Goal: Information Seeking & Learning: Learn about a topic

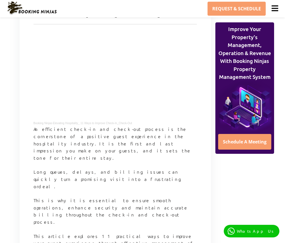
scroll to position [56, 0]
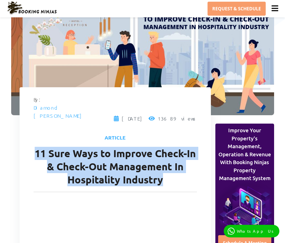
drag, startPoint x: 37, startPoint y: 136, endPoint x: 183, endPoint y: 161, distance: 148.8
click at [183, 161] on h1 "11 Sure Ways to Improve Check-In & Check-Out Management In Hospitality Industry" at bounding box center [115, 169] width 163 height 45
copy h1 "11 Sure Ways to Improve Check-In & Check-Out Management In Hospitality Industry"
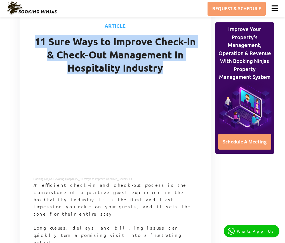
scroll to position [196, 0]
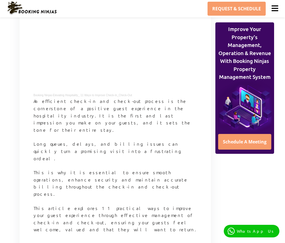
click at [39, 140] on p "Long queues, delays, and billing issues can quickly turn a promising visit into…" at bounding box center [115, 154] width 163 height 28
click at [34, 97] on p "An efficient check-in and check-out process is the cornerstone of a positive gu…" at bounding box center [115, 118] width 163 height 43
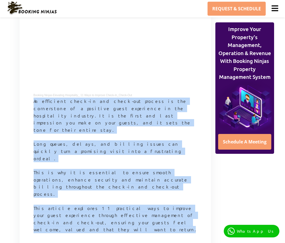
drag, startPoint x: 34, startPoint y: 85, endPoint x: 143, endPoint y: 170, distance: 138.8
copy article "An efficient check-in and check-out process is the cornerstone of a positive gu…"
click at [122, 140] on p "Long queues, delays, and billing issues can quickly turn a promising visit into…" at bounding box center [115, 154] width 163 height 28
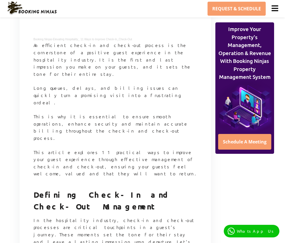
scroll to position [363, 0]
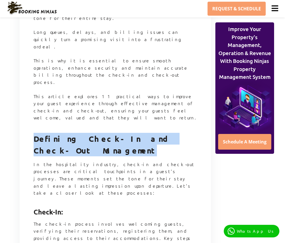
drag, startPoint x: 34, startPoint y: 79, endPoint x: 92, endPoint y: 92, distance: 59.4
click at [92, 128] on h2 "Defining Check-In and Check-Out Management" at bounding box center [115, 144] width 163 height 32
copy strong "Defining Check-In and Check-Out Management"
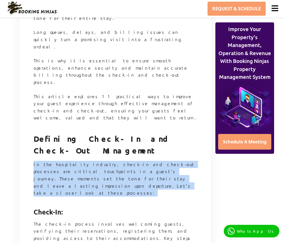
drag, startPoint x: 34, startPoint y: 105, endPoint x: 134, endPoint y: 130, distance: 103.0
click at [134, 161] on p "In the hospitality industry, check-in and check-out processes are critical touc…" at bounding box center [115, 182] width 163 height 43
click at [132, 161] on p "In the hospitality industry, check-in and check-out processes are critical touc…" at bounding box center [115, 182] width 163 height 43
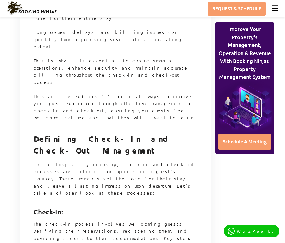
click at [48, 161] on p "In the hospitality industry, check-in and check-out processes are critical touc…" at bounding box center [115, 182] width 163 height 43
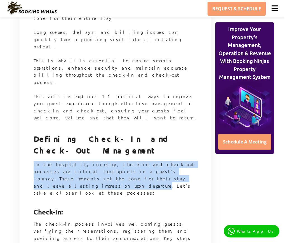
drag, startPoint x: 34, startPoint y: 105, endPoint x: 117, endPoint y: 118, distance: 84.2
click at [117, 161] on p "In the hospitality industry, check-in and check-out processes are critical touc…" at bounding box center [115, 182] width 163 height 43
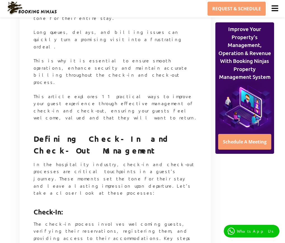
click at [106, 203] on h3 "Check-In:" at bounding box center [115, 211] width 163 height 17
click at [34, 161] on p "In the hospitality industry, check-in and check-out processes are critical touc…" at bounding box center [115, 182] width 163 height 43
click at [35, 161] on p "In the hospitality industry, check-in and check-out processes are critical touc…" at bounding box center [115, 182] width 163 height 43
click at [56, 161] on p "In the hospitality industry, check-in and check-out processes are critical touc…" at bounding box center [115, 182] width 163 height 43
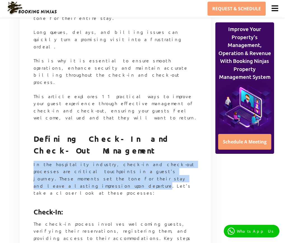
drag, startPoint x: 34, startPoint y: 104, endPoint x: 115, endPoint y: 123, distance: 83.7
click at [115, 161] on p "In the hospitality industry, check-in and check-out processes are critical touc…" at bounding box center [115, 182] width 163 height 43
copy p "In the hospitality industry, check-in and check-out processes are critical touc…"
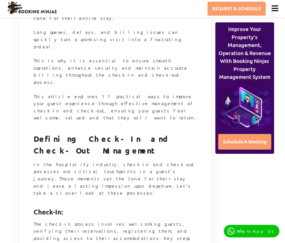
click at [39, 161] on p "In the hospitality industry, check-in and check-out processes are critical touc…" at bounding box center [115, 182] width 163 height 43
drag, startPoint x: 34, startPoint y: 146, endPoint x: 68, endPoint y: 150, distance: 34.6
click at [68, 203] on h3 "Check-In:" at bounding box center [115, 211] width 163 height 17
copy strong "Check-In:"
click at [75, 220] on p "The check-in process involves welcoming guests, verifying their reservations, r…" at bounding box center [115, 237] width 163 height 35
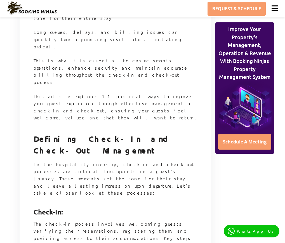
scroll to position [447, 0]
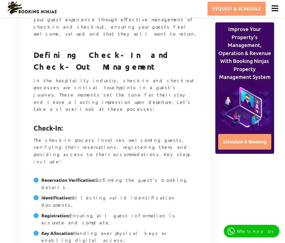
click at [36, 136] on p "The check-in process involves welcoming guests, verifying their reservations, r…" at bounding box center [115, 153] width 163 height 35
drag, startPoint x: 34, startPoint y: 73, endPoint x: 193, endPoint y: 170, distance: 186.2
copy article "The check-in process involves welcoming guests, verifying their reservations, r…"
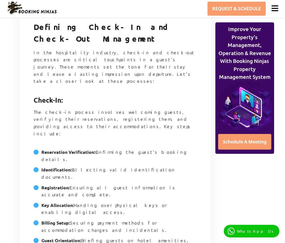
scroll to position [503, 0]
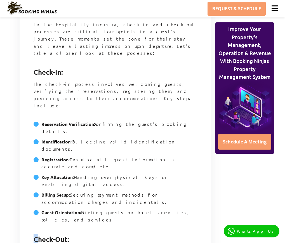
drag, startPoint x: 32, startPoint y: 130, endPoint x: 36, endPoint y: 131, distance: 4.3
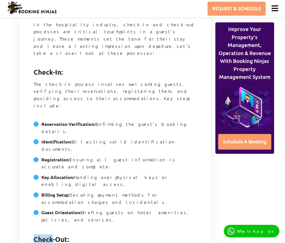
drag, startPoint x: 69, startPoint y: 130, endPoint x: 32, endPoint y: 123, distance: 37.5
copy strong "Check-Out:"
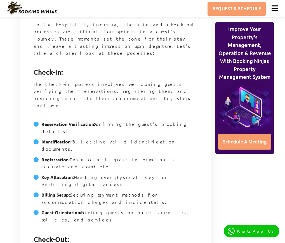
drag, startPoint x: 34, startPoint y: 142, endPoint x: 172, endPoint y: 224, distance: 161.3
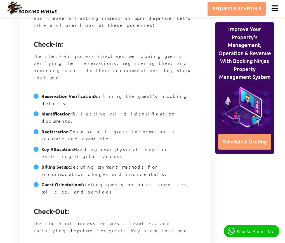
scroll to position [559, 0]
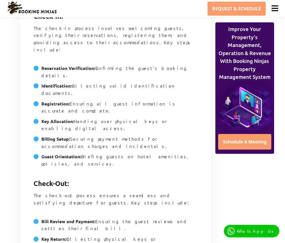
copy article "The check-out process ensures a seamless and satisfying departure for guests. K…"
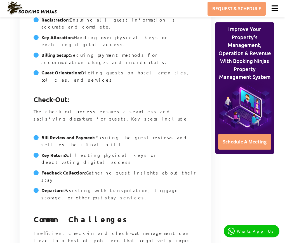
scroll to position [670, 0]
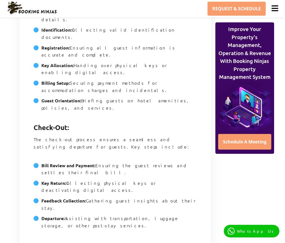
scroll to position [642, 0]
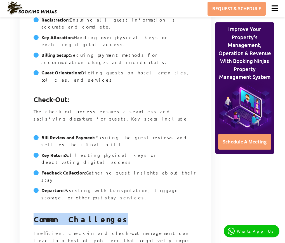
drag, startPoint x: 35, startPoint y: 94, endPoint x: 112, endPoint y: 95, distance: 77.4
click at [112, 209] on h2 "Common Challenges" at bounding box center [115, 219] width 163 height 21
copy strong "Common Challenges"
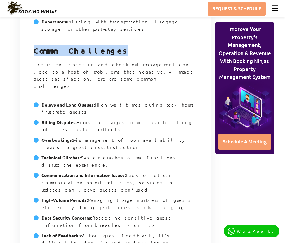
scroll to position [833, 0]
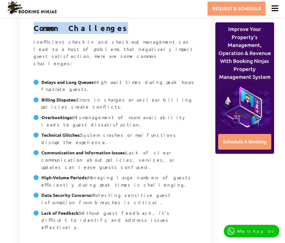
drag, startPoint x: 34, startPoint y: 110, endPoint x: 163, endPoint y: 62, distance: 137.8
copy article "Inefficient check-in and check-out management can lead to a host of problems th…"
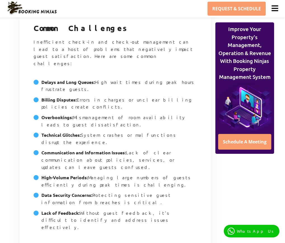
drag, startPoint x: 43, startPoint y: 76, endPoint x: 85, endPoint y: 89, distance: 44.3
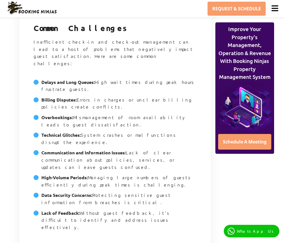
drag, startPoint x: 34, startPoint y: 75, endPoint x: 83, endPoint y: 91, distance: 51.3
drag, startPoint x: 34, startPoint y: 107, endPoint x: 137, endPoint y: 206, distance: 143.2
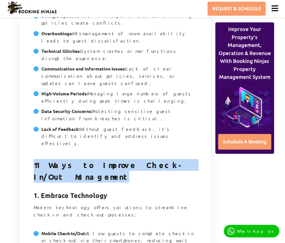
scroll to position [945, 0]
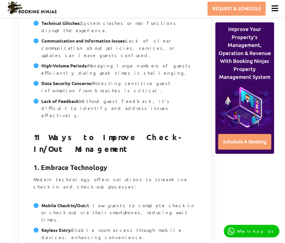
drag, startPoint x: 84, startPoint y: 161, endPoint x: 68, endPoint y: 142, distance: 24.0
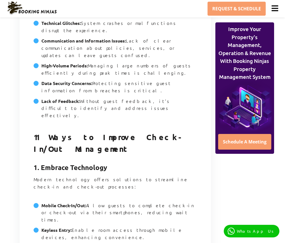
drag, startPoint x: 33, startPoint y: 110, endPoint x: 146, endPoint y: 183, distance: 134.6
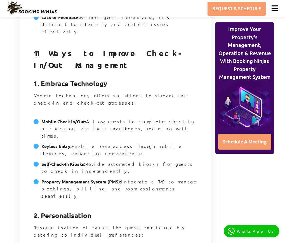
scroll to position [1057, 0]
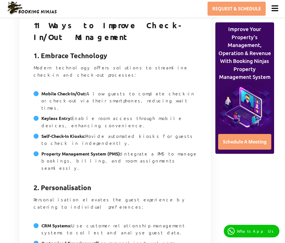
drag, startPoint x: 33, startPoint y: 81, endPoint x: 127, endPoint y: 183, distance: 139.0
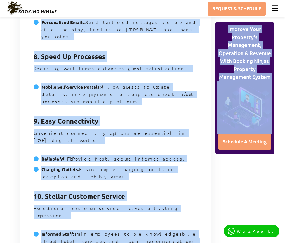
scroll to position [1845, 0]
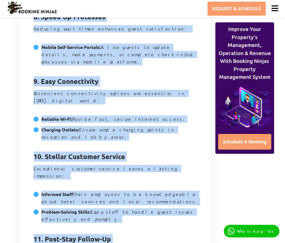
drag, startPoint x: 34, startPoint y: 87, endPoint x: 197, endPoint y: 148, distance: 174.8
